Goal: Task Accomplishment & Management: Manage account settings

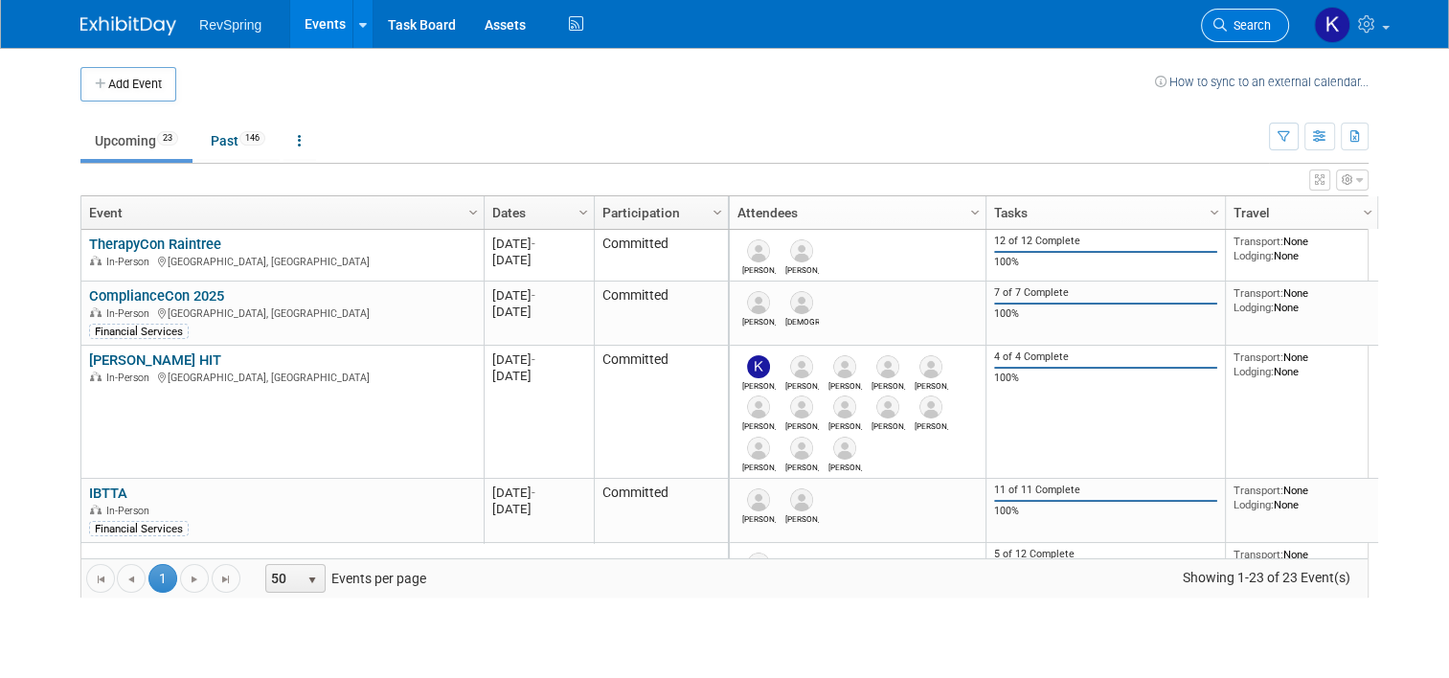
click at [1245, 34] on link "Search" at bounding box center [1245, 26] width 88 height 34
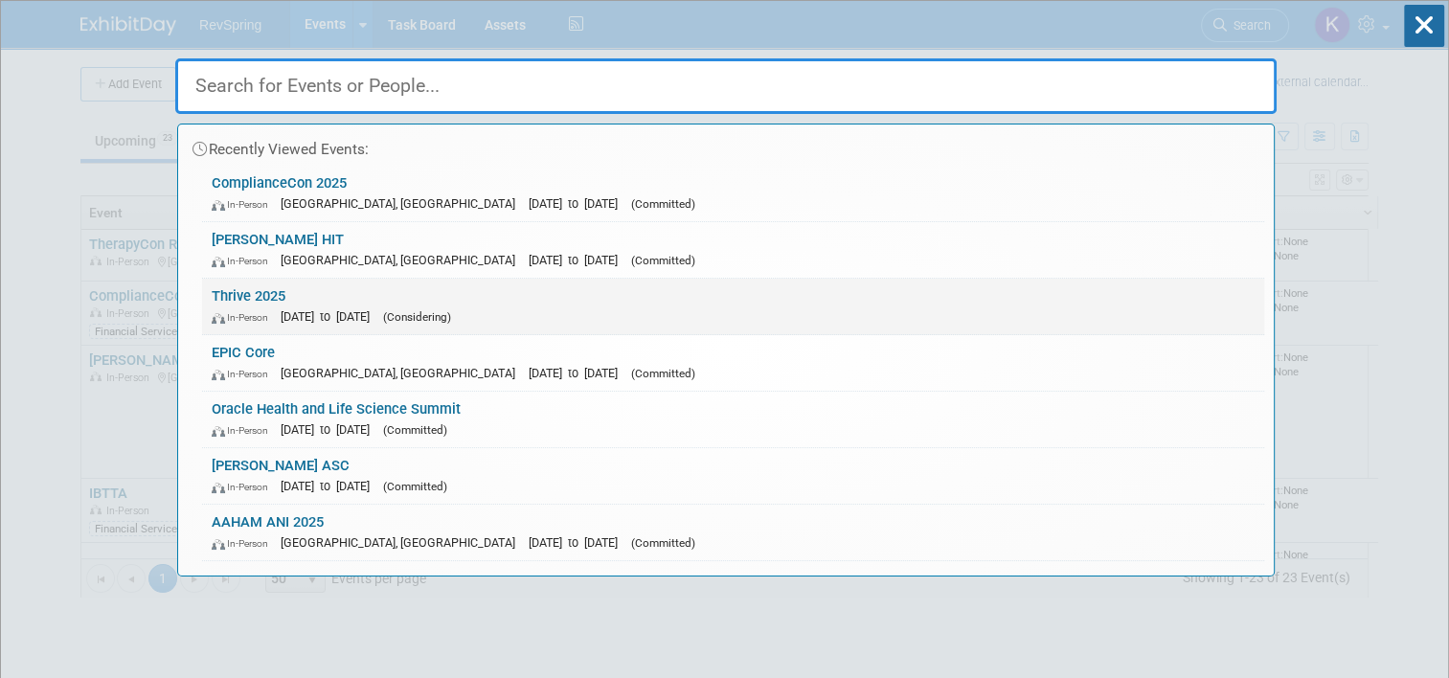
click at [825, 318] on div "In-Person [DATE] to [DATE] (Considering)" at bounding box center [733, 316] width 1043 height 20
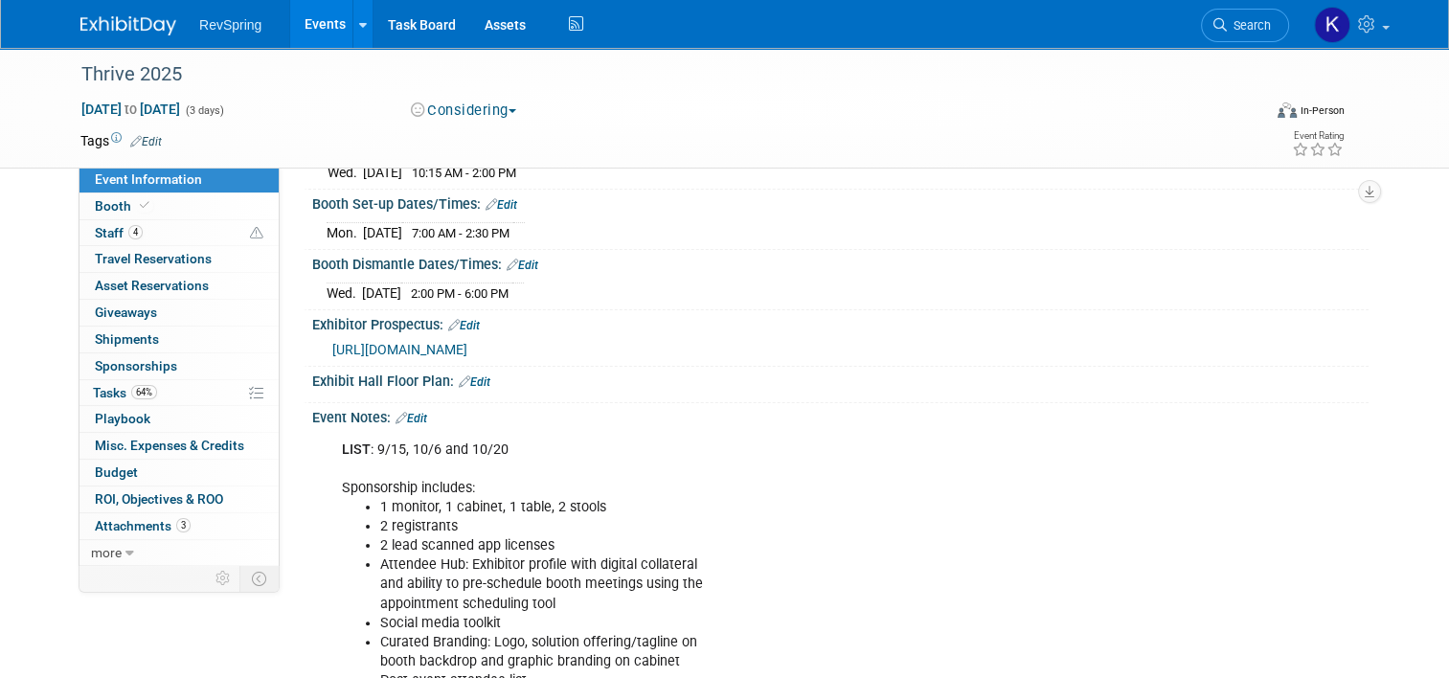
scroll to position [326, 0]
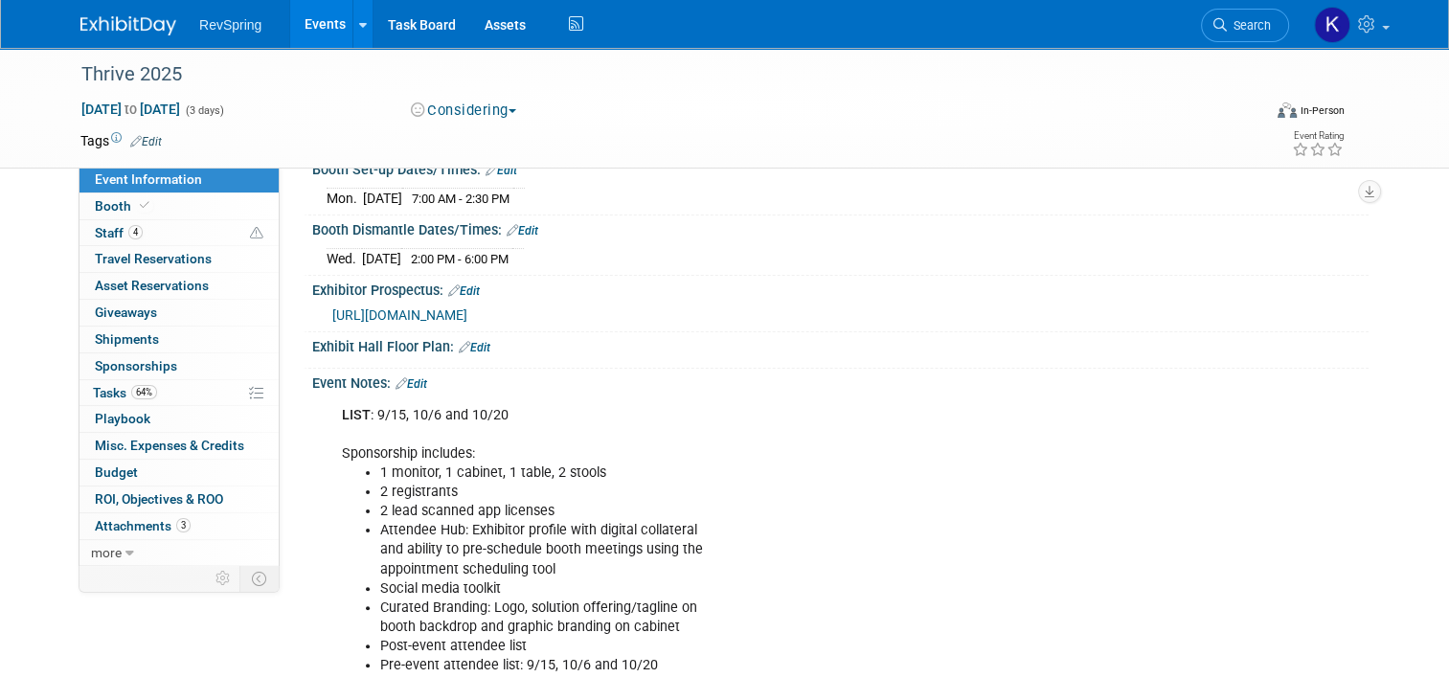
click at [403, 382] on link "Edit" at bounding box center [411, 383] width 32 height 13
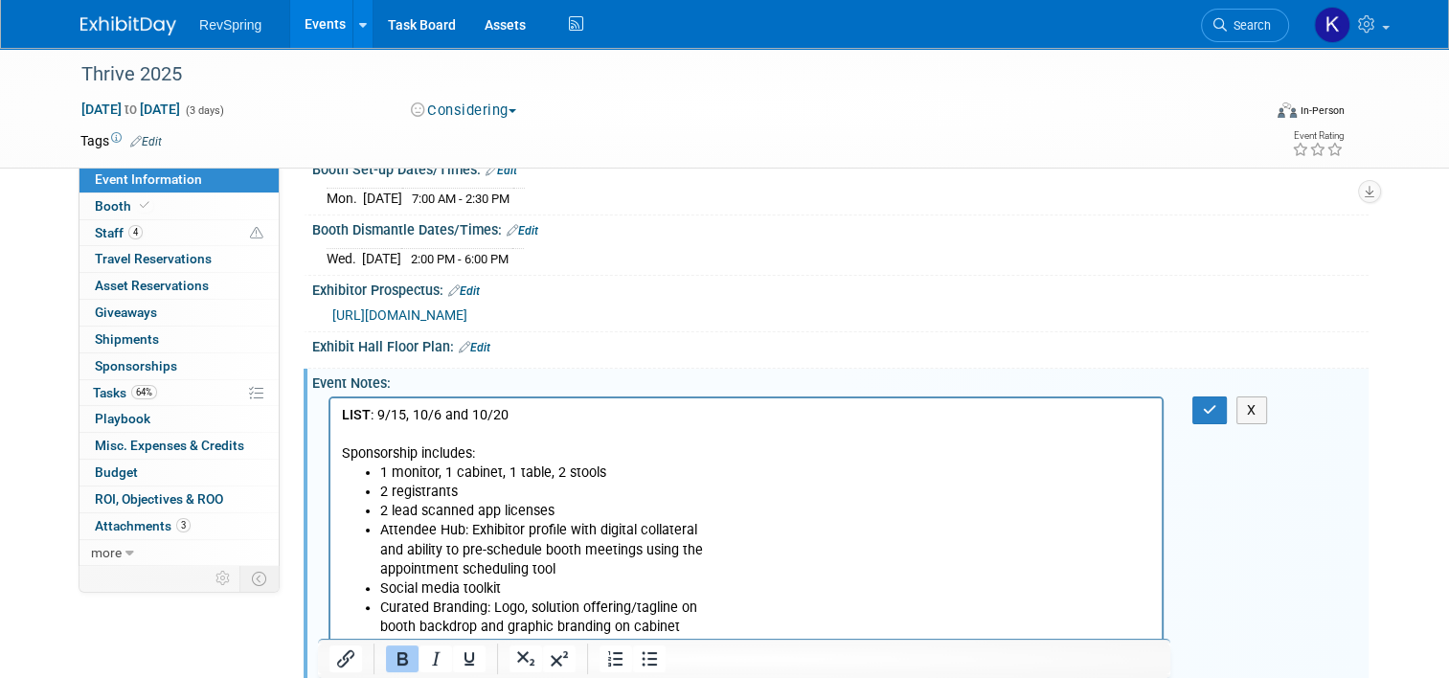
scroll to position [0, 0]
click at [530, 410] on p "LIST : 9/15, 10/6 and 10/20 Sponsorship includes:" at bounding box center [746, 433] width 809 height 57
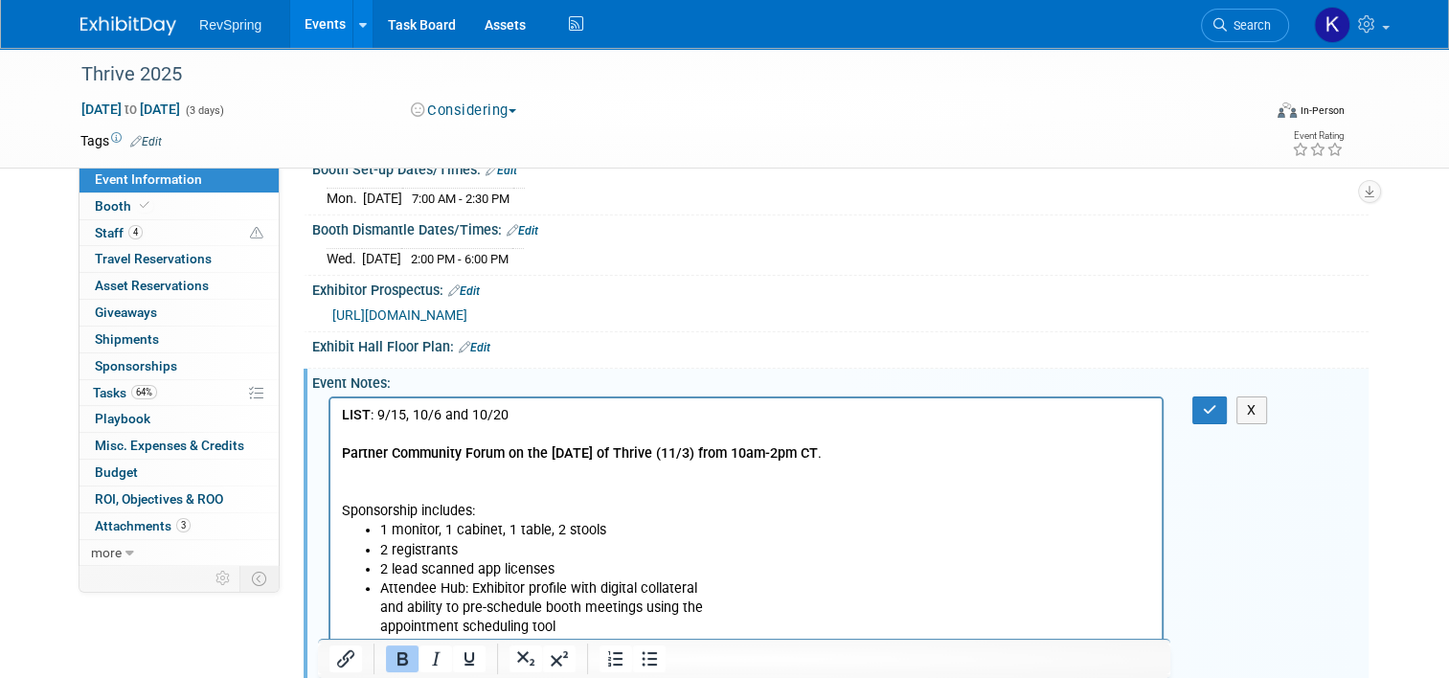
click at [1021, 489] on p "Sponsorship includes:" at bounding box center [746, 490] width 809 height 57
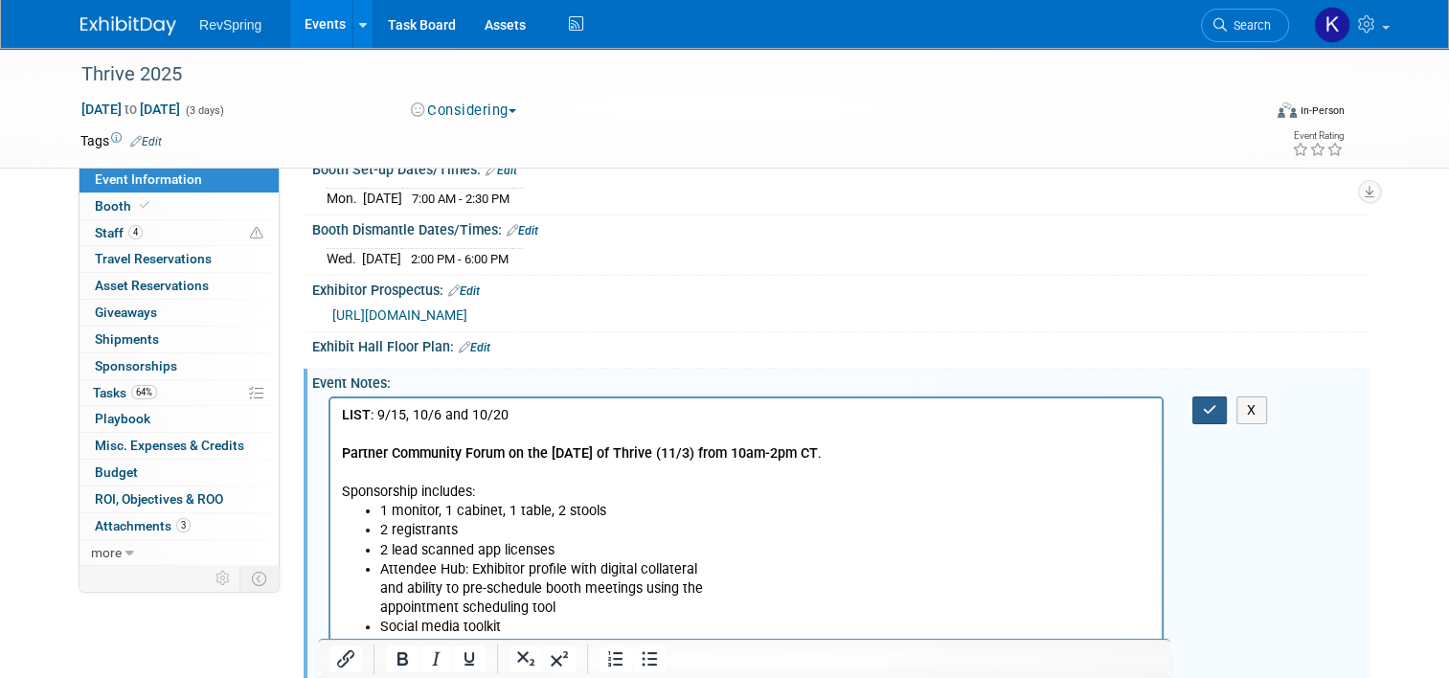
click at [1206, 396] on button "button" at bounding box center [1209, 410] width 35 height 28
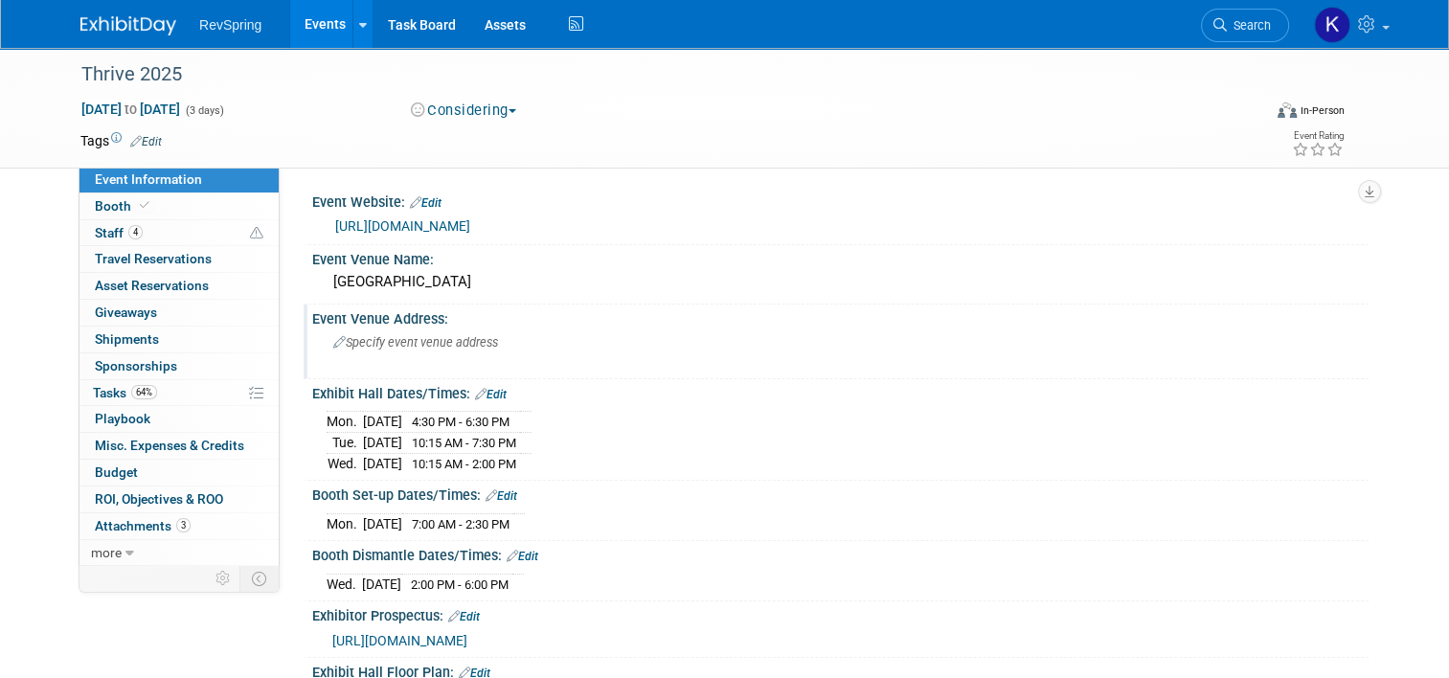
click at [1191, 376] on div "Event Venue Address: Specify event venue address" at bounding box center [836, 341] width 1065 height 74
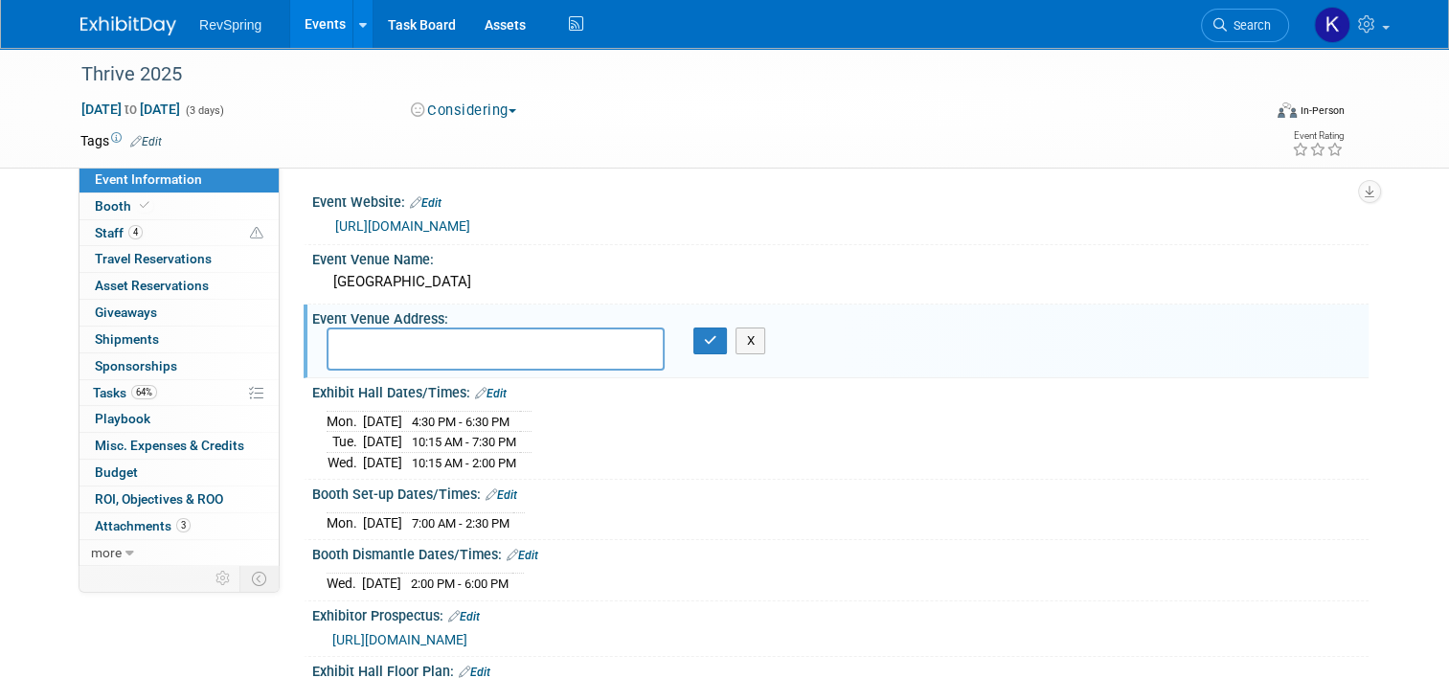
click at [1394, 411] on div "Thrive 2025 [DATE] to [DATE] (3 days) [DATE] to [DATE] Considering Committed Co…" at bounding box center [724, 609] width 1449 height 1123
click at [709, 340] on icon "button" at bounding box center [710, 340] width 13 height 12
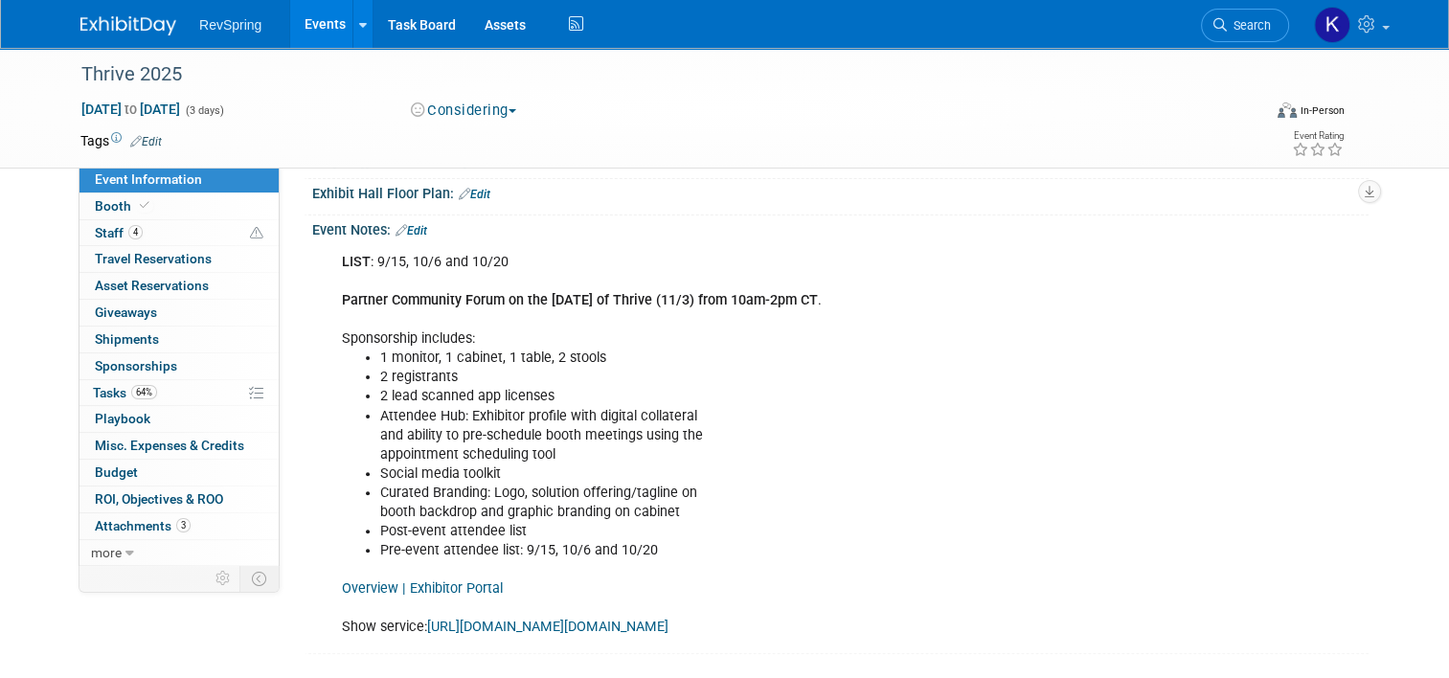
scroll to position [483, 0]
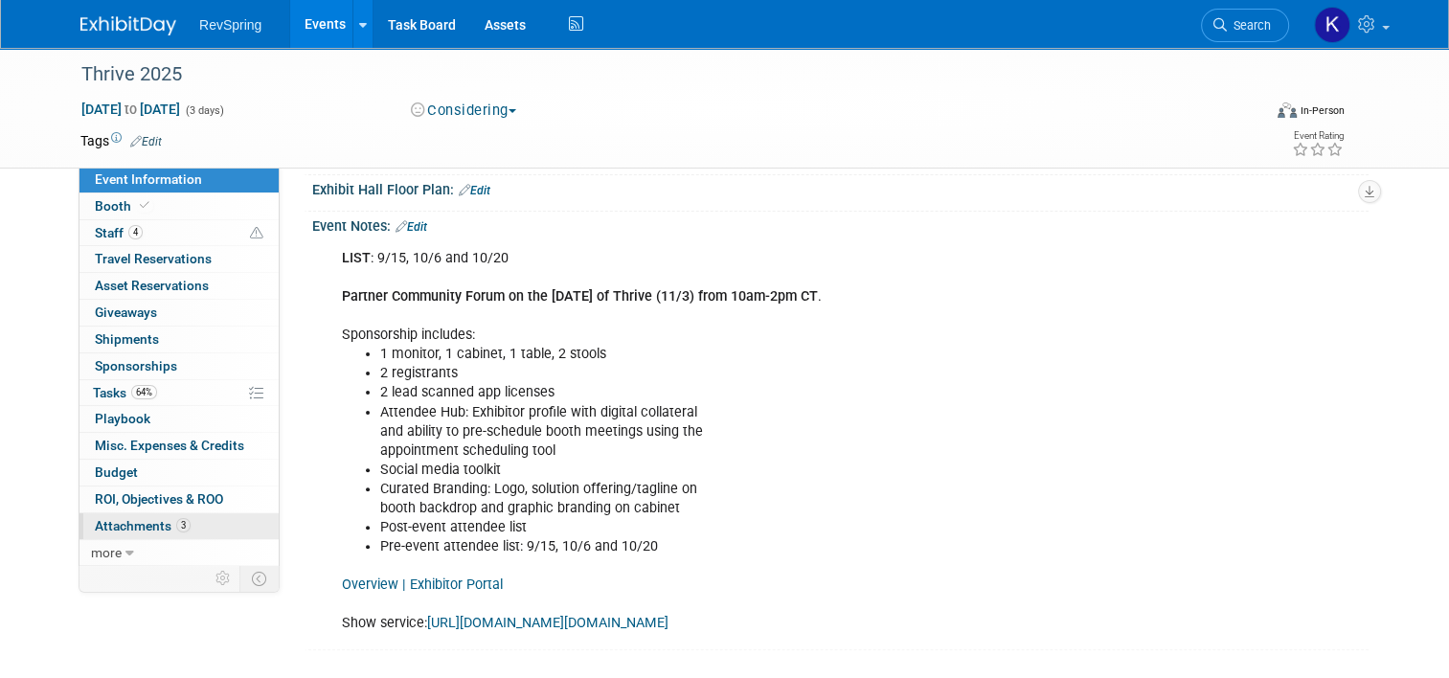
click at [176, 523] on span "3" at bounding box center [183, 525] width 14 height 14
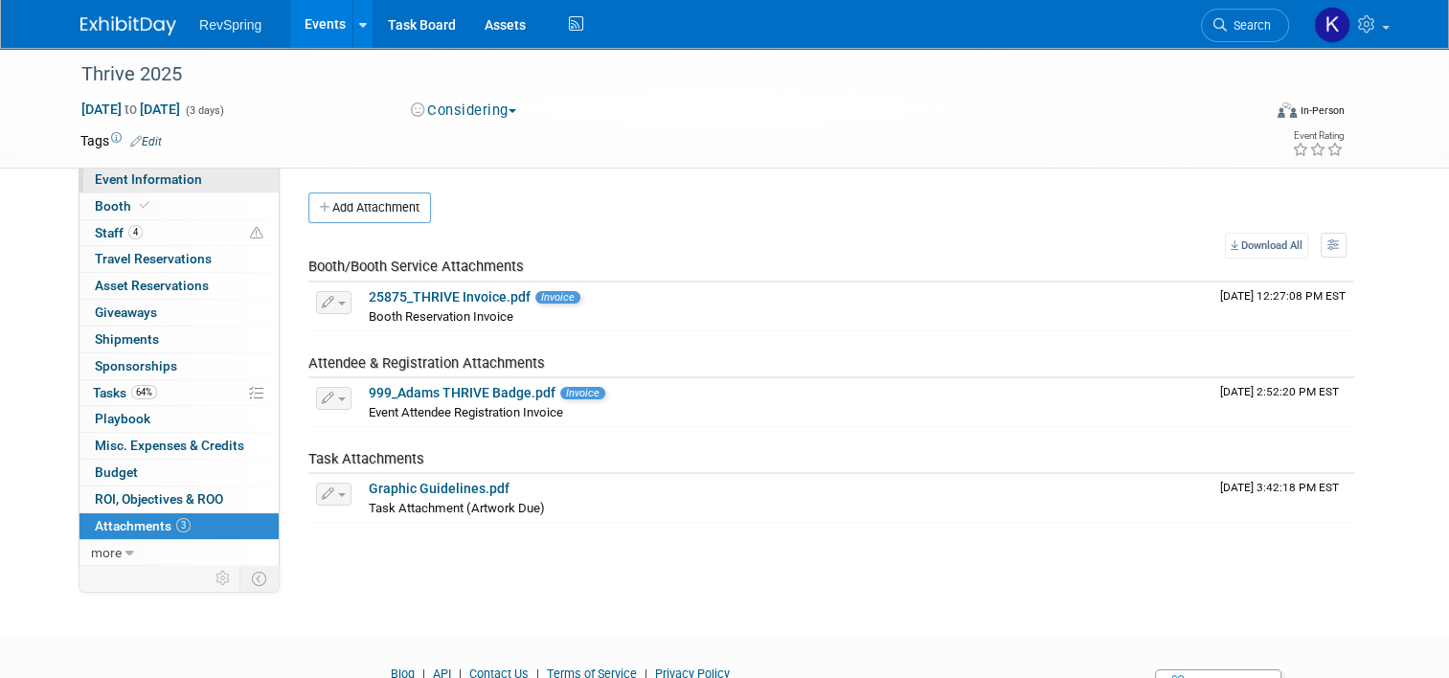
click at [173, 180] on span "Event Information" at bounding box center [148, 178] width 107 height 15
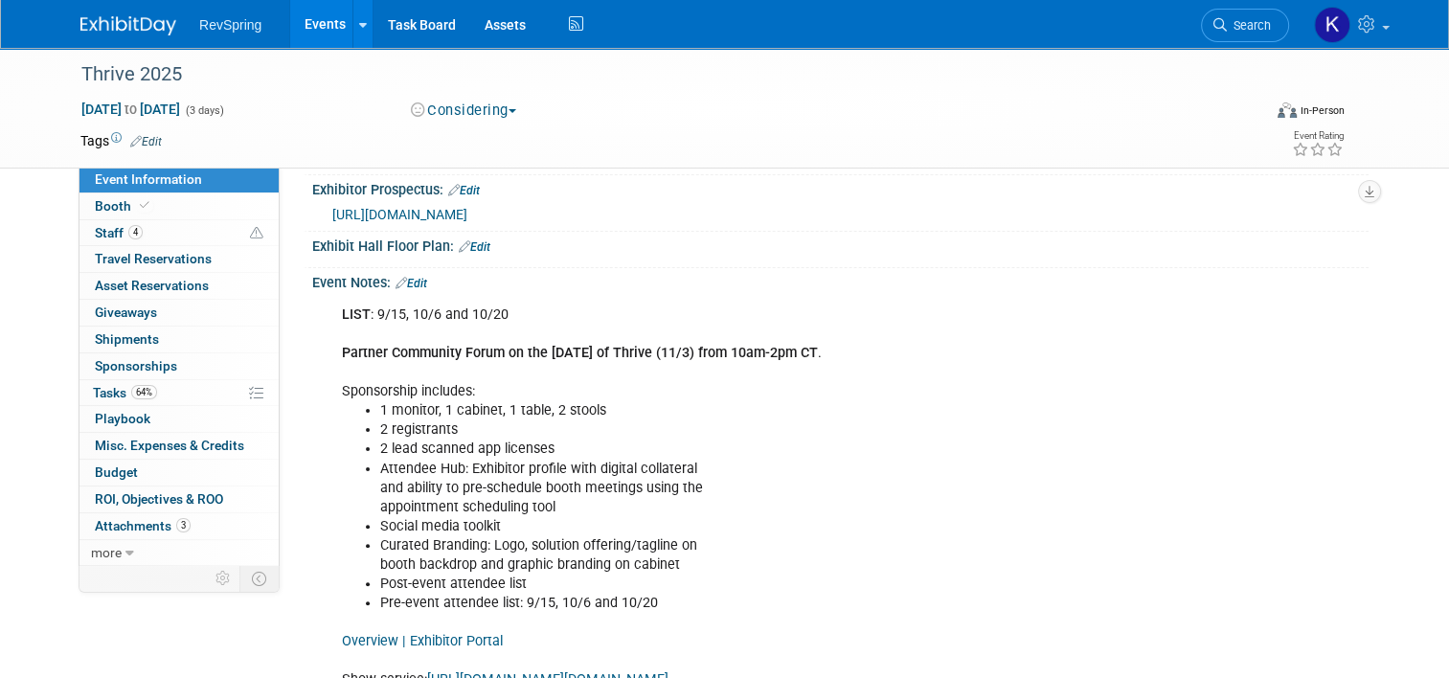
scroll to position [486, 0]
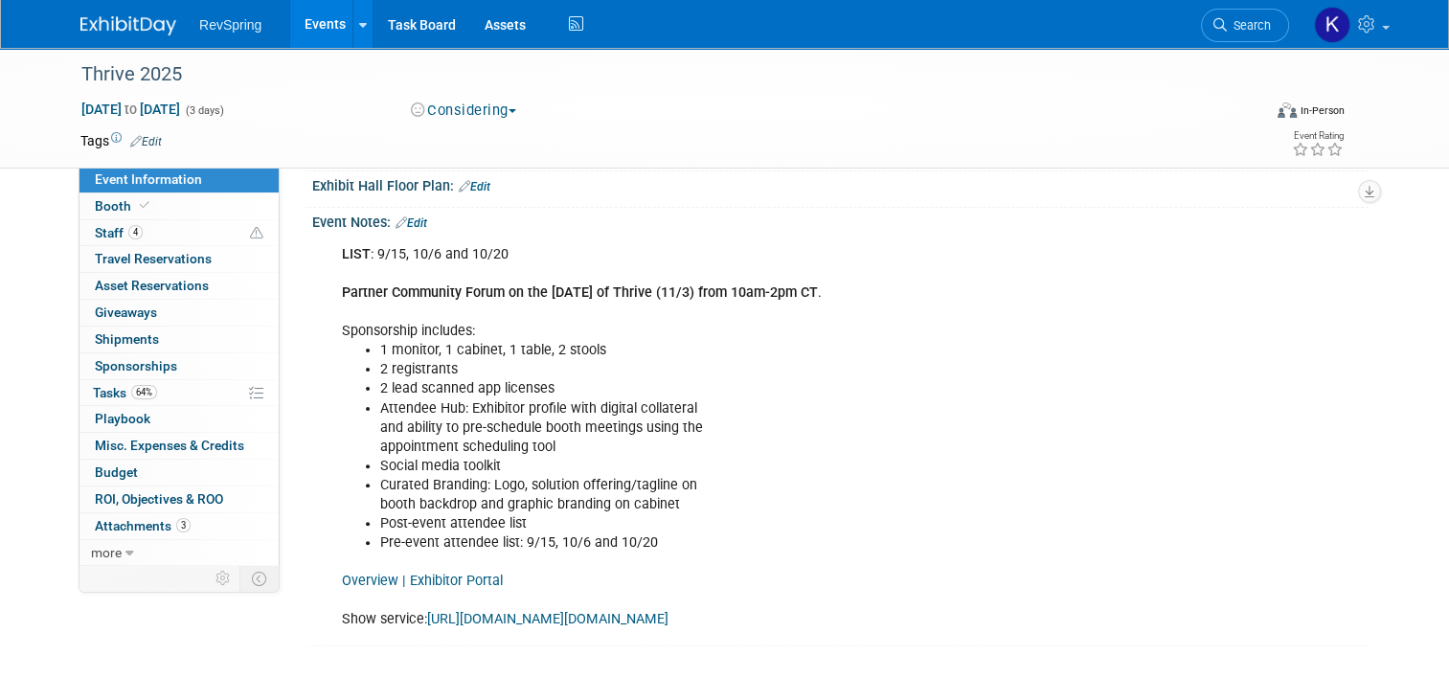
click at [417, 575] on link "Overview | Exhibitor Portal" at bounding box center [422, 581] width 161 height 16
click at [1250, 11] on link "Search" at bounding box center [1245, 26] width 88 height 34
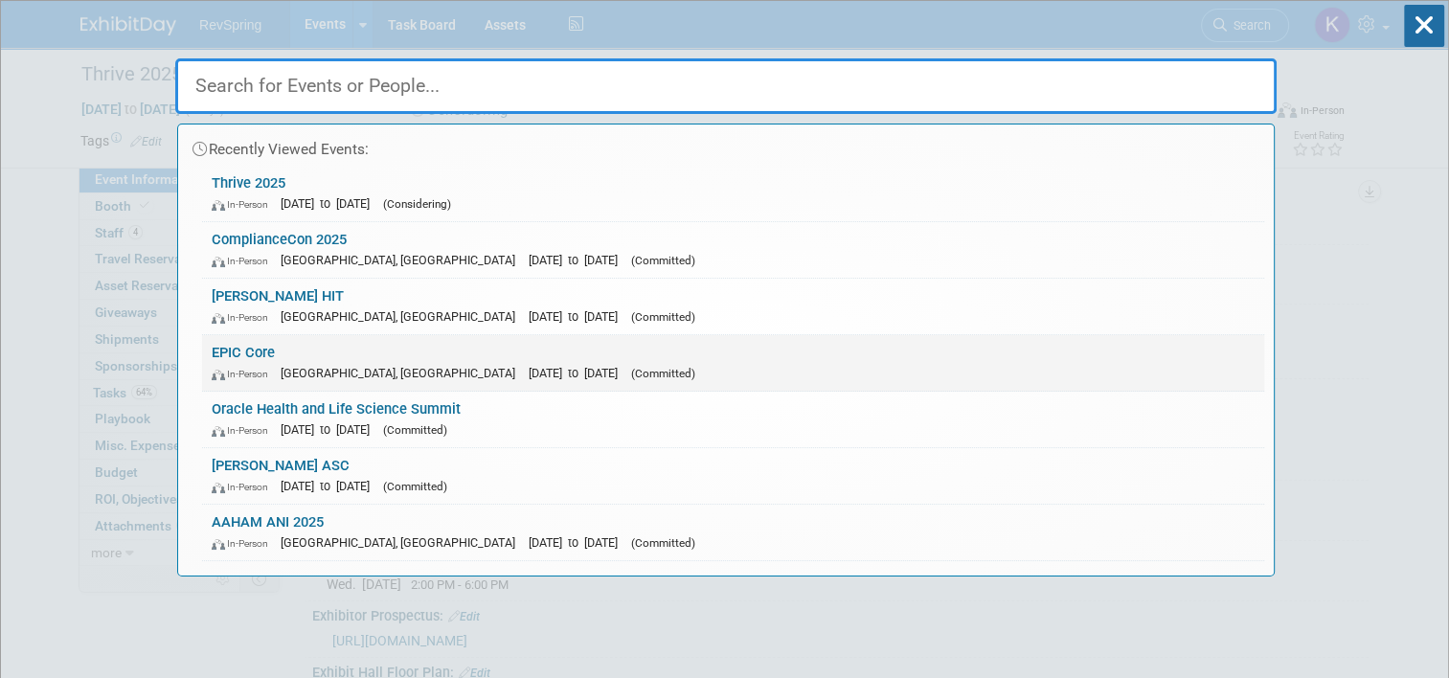
click at [858, 360] on link "EPIC Core In-Person [GEOGRAPHIC_DATA], [GEOGRAPHIC_DATA] [DATE] to [DATE] (Comm…" at bounding box center [733, 363] width 1062 height 56
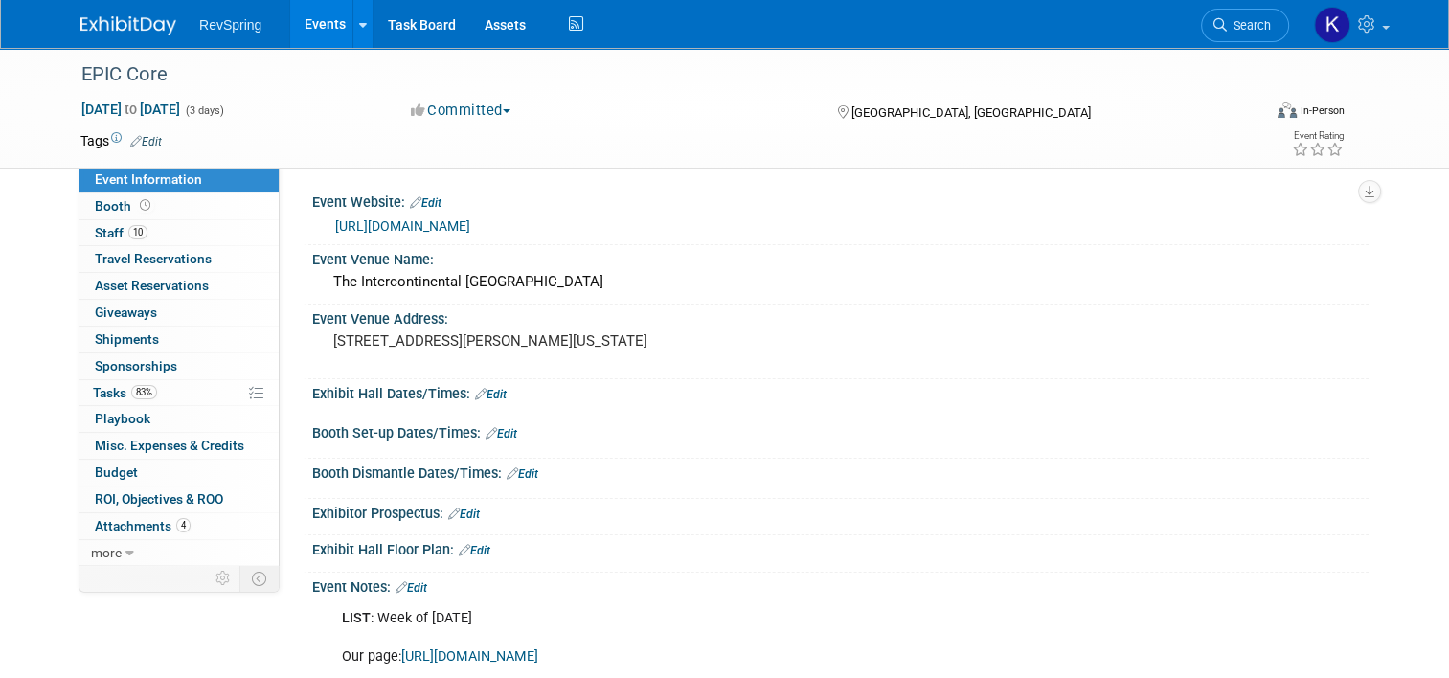
scroll to position [270, 0]
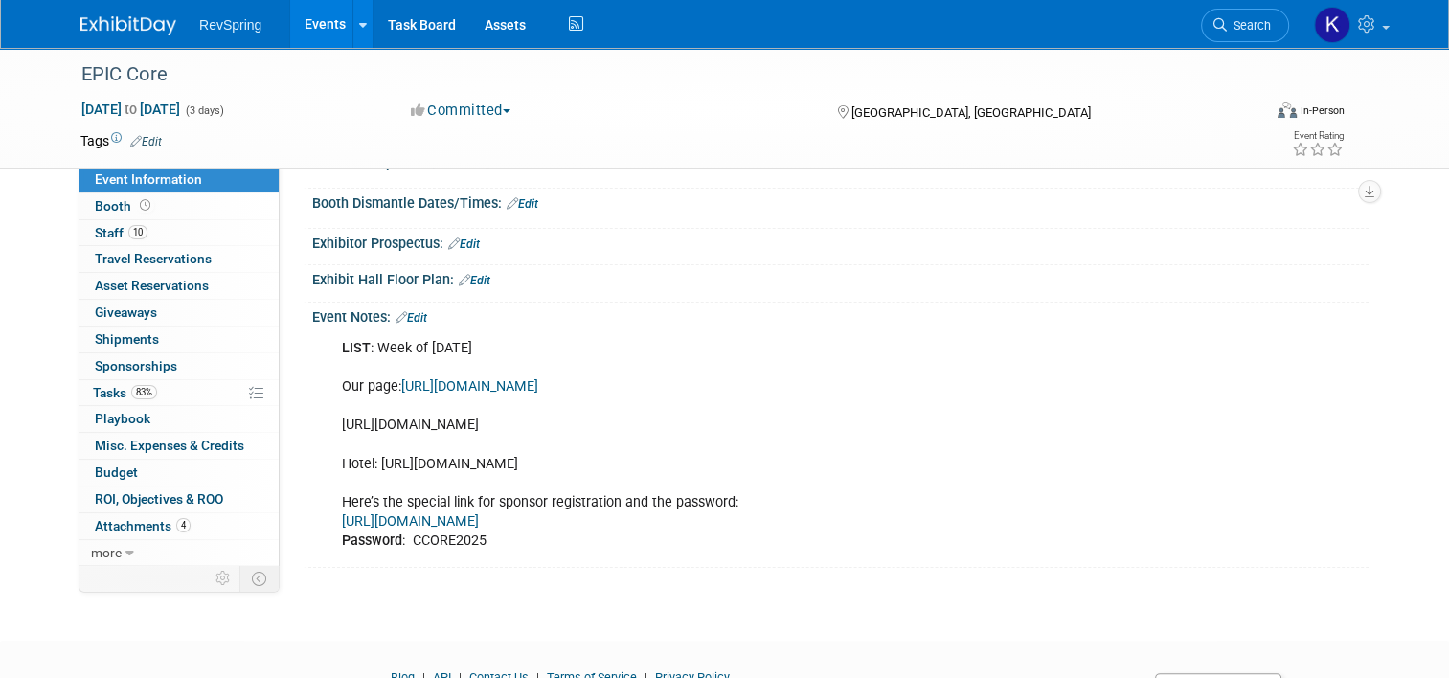
drag, startPoint x: 552, startPoint y: 441, endPoint x: 391, endPoint y: 433, distance: 161.1
click at [391, 433] on div "LIST : Week of July 28 Our page: https://whova.com/xems/engage/sponsor/eccfm_20…" at bounding box center [745, 444] width 835 height 231
drag, startPoint x: 391, startPoint y: 433, endPoint x: 531, endPoint y: 437, distance: 140.8
click at [531, 437] on div "LIST : Week of July 28 Our page: https://whova.com/xems/engage/sponsor/eccfm_20…" at bounding box center [745, 444] width 835 height 231
drag, startPoint x: 581, startPoint y: 440, endPoint x: 325, endPoint y: 422, distance: 257.3
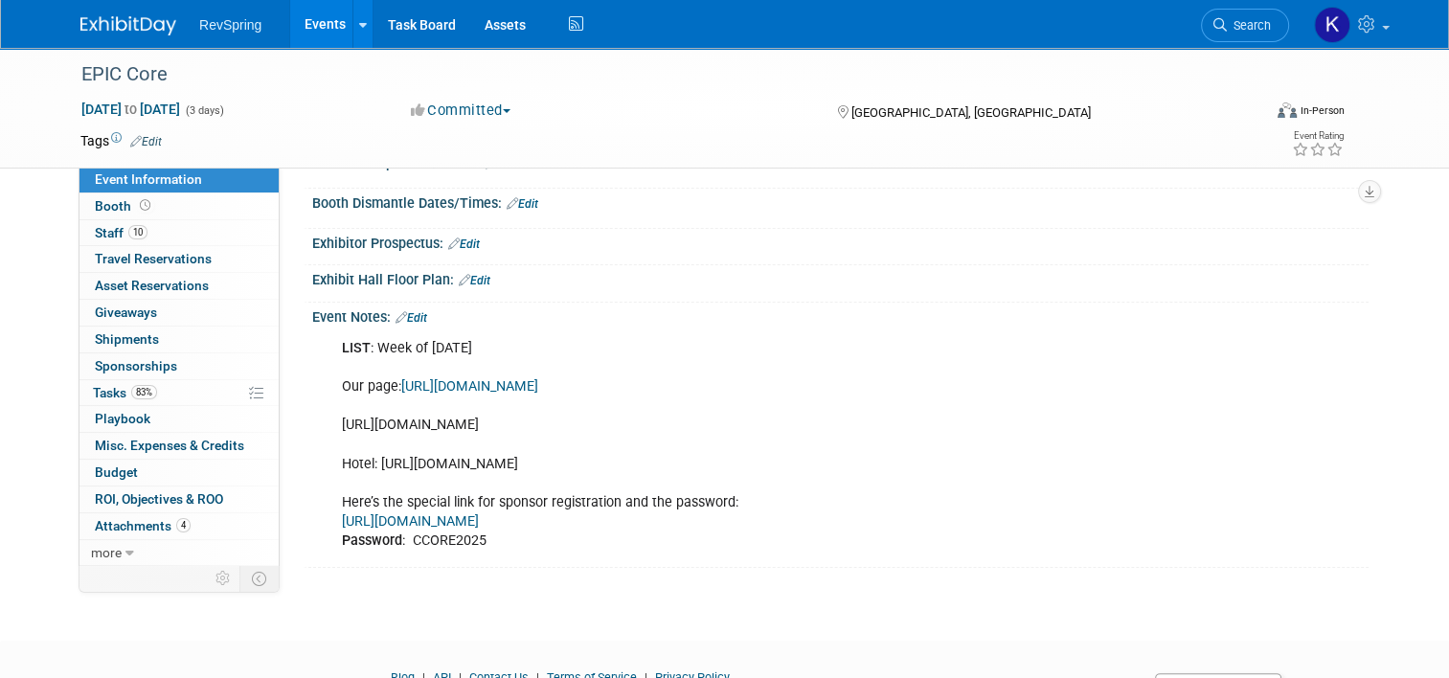
click at [328, 422] on div "LIST : Week of July 28 Our page: https://whova.com/xems/engage/sponsor/eccfm_20…" at bounding box center [745, 444] width 835 height 231
copy div "https://docs.google.com/spreadsheets/d/1PiYbdlkT8dop9SJ4xENhZWlkiVV5jB5MRWbmzUO…"
click at [1251, 19] on span "Search" at bounding box center [1249, 25] width 44 height 14
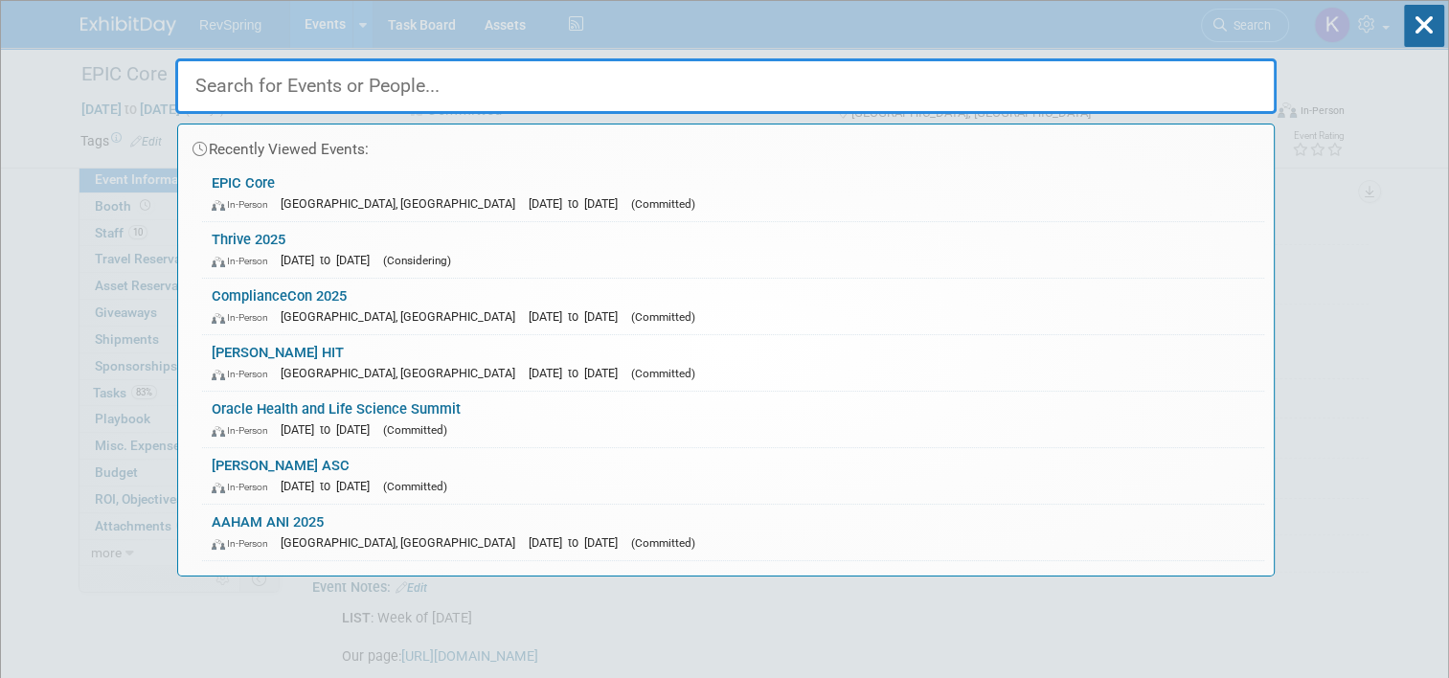
click at [851, 85] on input "text" at bounding box center [725, 86] width 1101 height 56
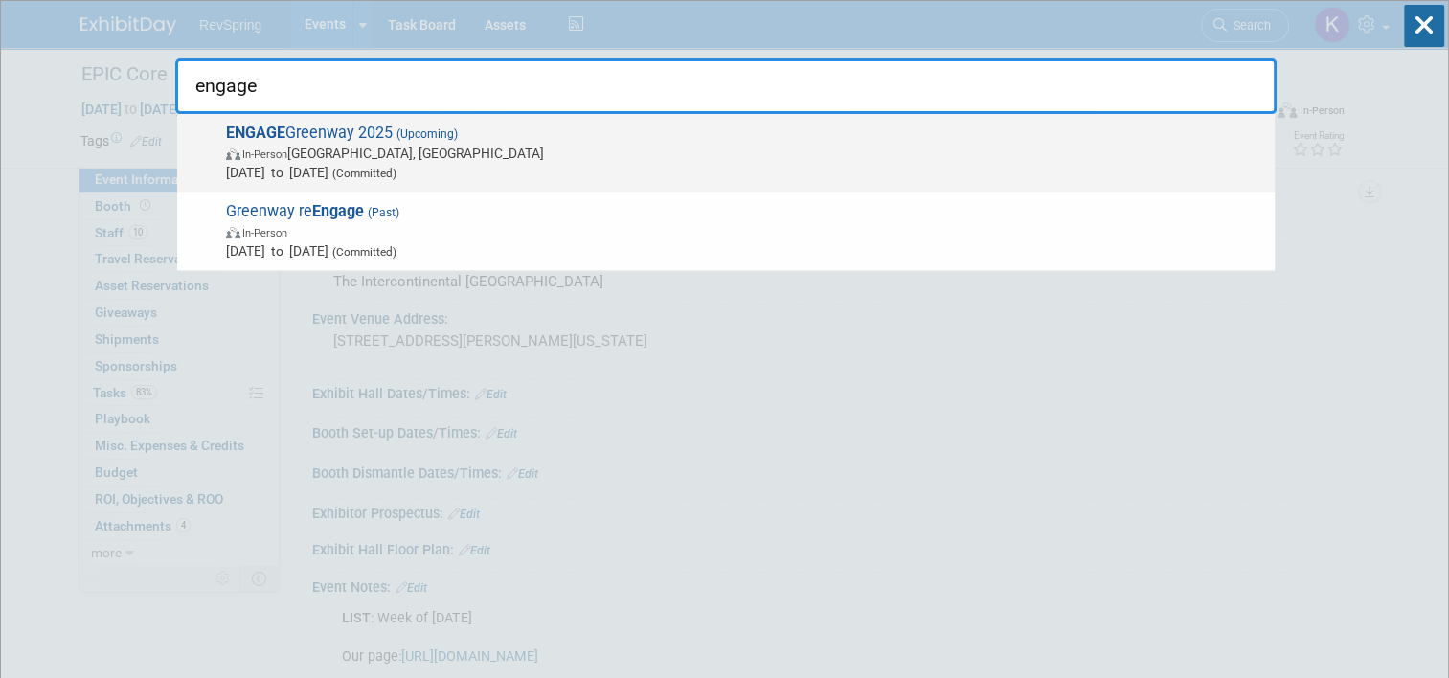
type input "engage"
click at [762, 134] on span "ENGAGE Greenway 2025 (Upcoming) In-Person Tampa, FL Nov 5, 2025 to Nov 7, 2025 …" at bounding box center [742, 153] width 1045 height 58
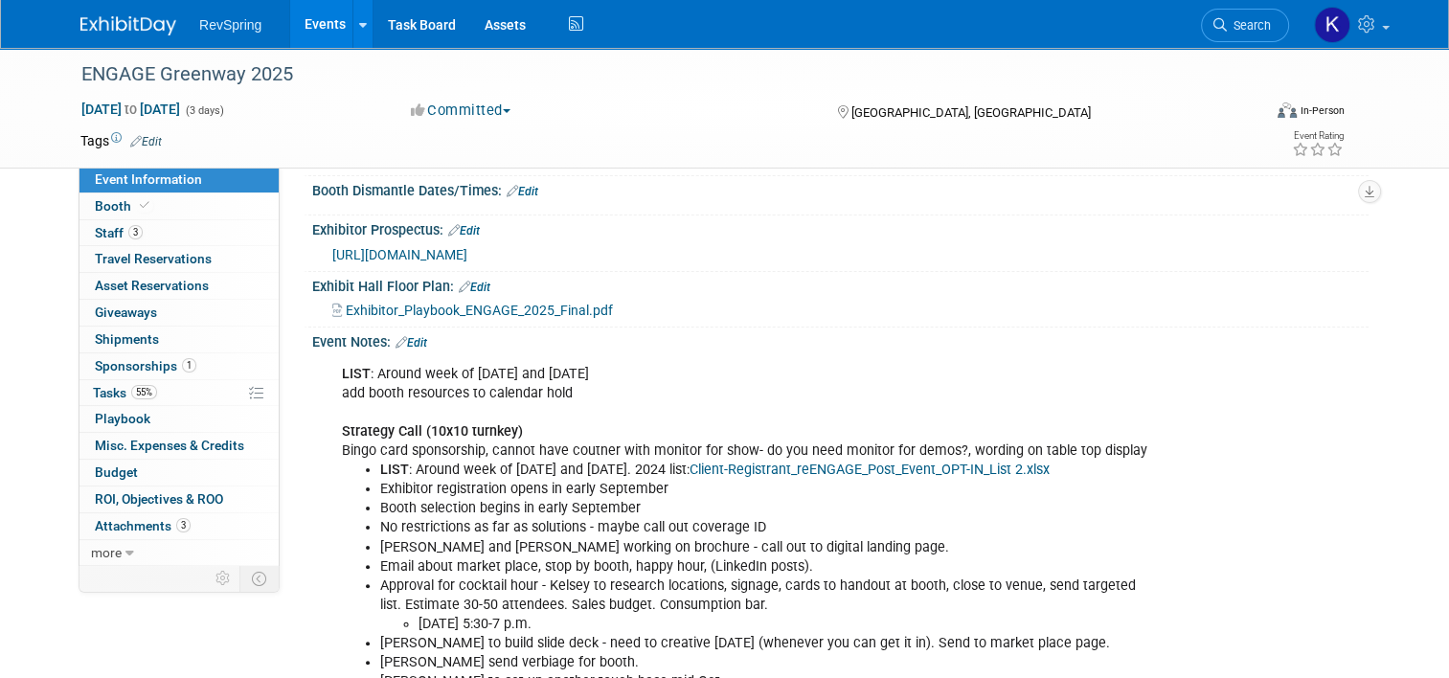
scroll to position [344, 0]
click at [414, 328] on div "Event Notes: Edit" at bounding box center [840, 340] width 1056 height 25
click at [412, 337] on link "Edit" at bounding box center [411, 343] width 32 height 13
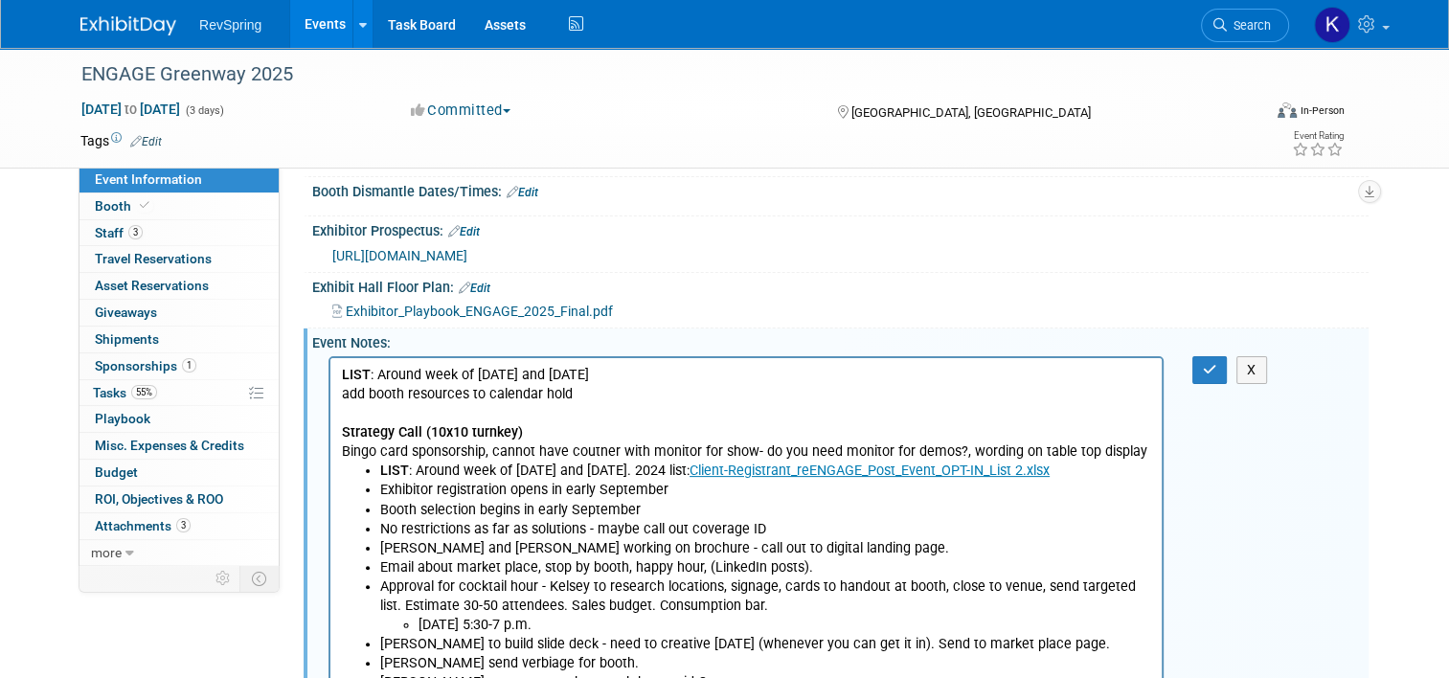
scroll to position [0, 0]
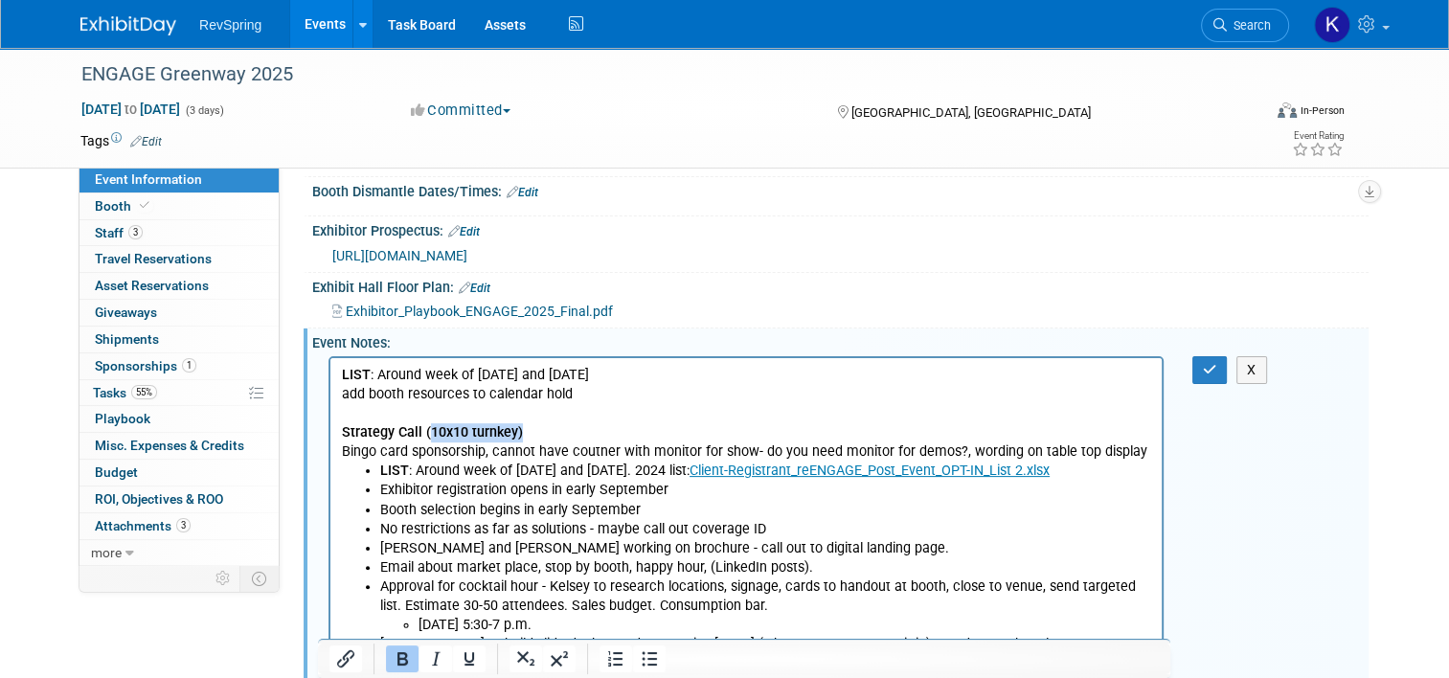
drag, startPoint x: 530, startPoint y: 430, endPoint x: 432, endPoint y: 437, distance: 98.9
click at [432, 437] on p "LIST : Around week of Oct 8 and Oct 22 add booth resources to calendar hold Str…" at bounding box center [746, 413] width 809 height 96
click at [1228, 364] on button "button" at bounding box center [1209, 370] width 35 height 28
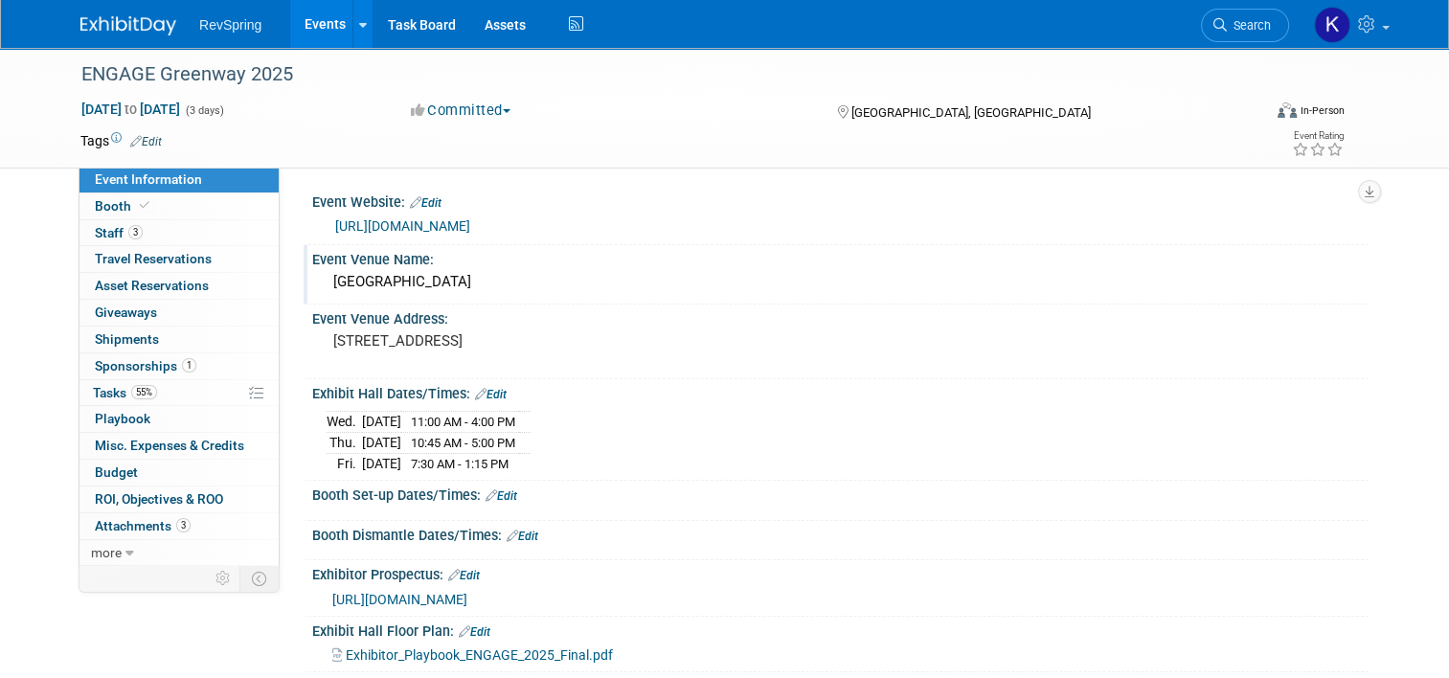
click at [472, 282] on div "Tampa Marriott Water Street" at bounding box center [840, 282] width 1027 height 30
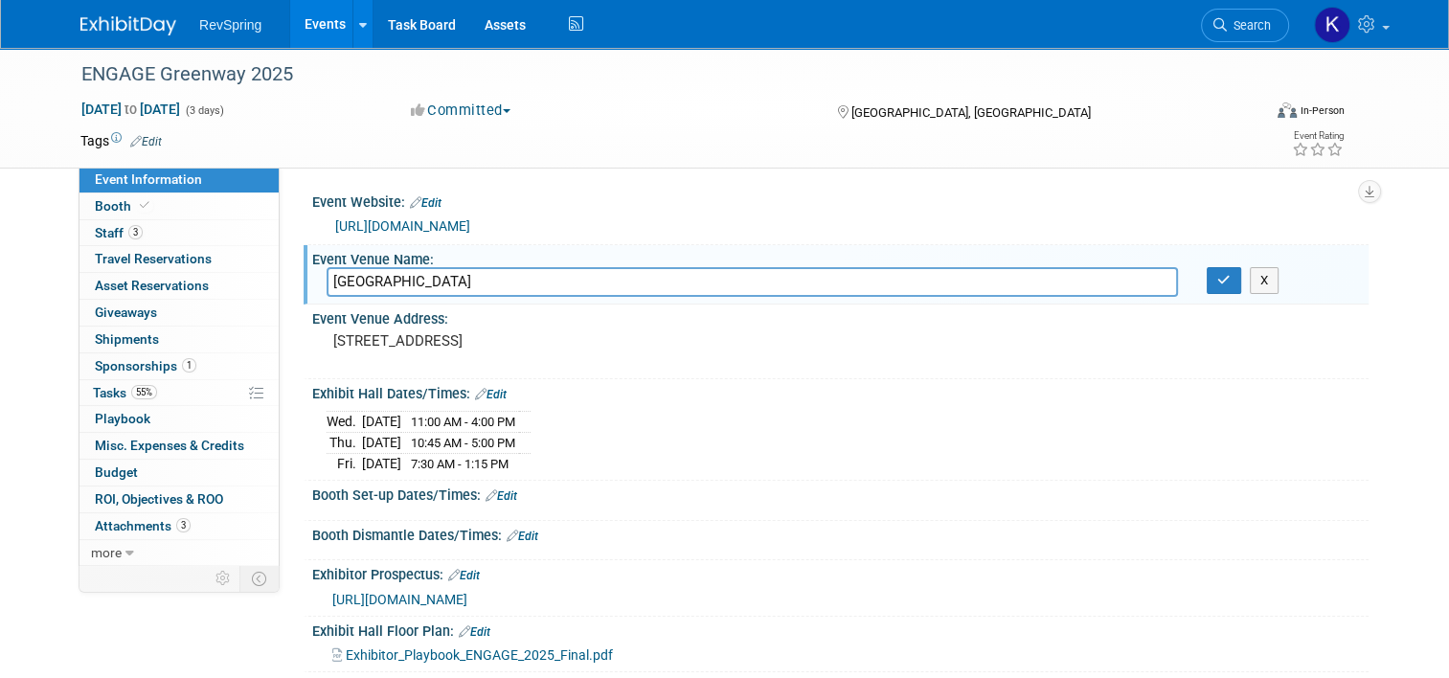
click at [472, 282] on input "Tampa Marriott Water Street" at bounding box center [752, 282] width 851 height 30
